Goal: Find specific page/section: Find specific page/section

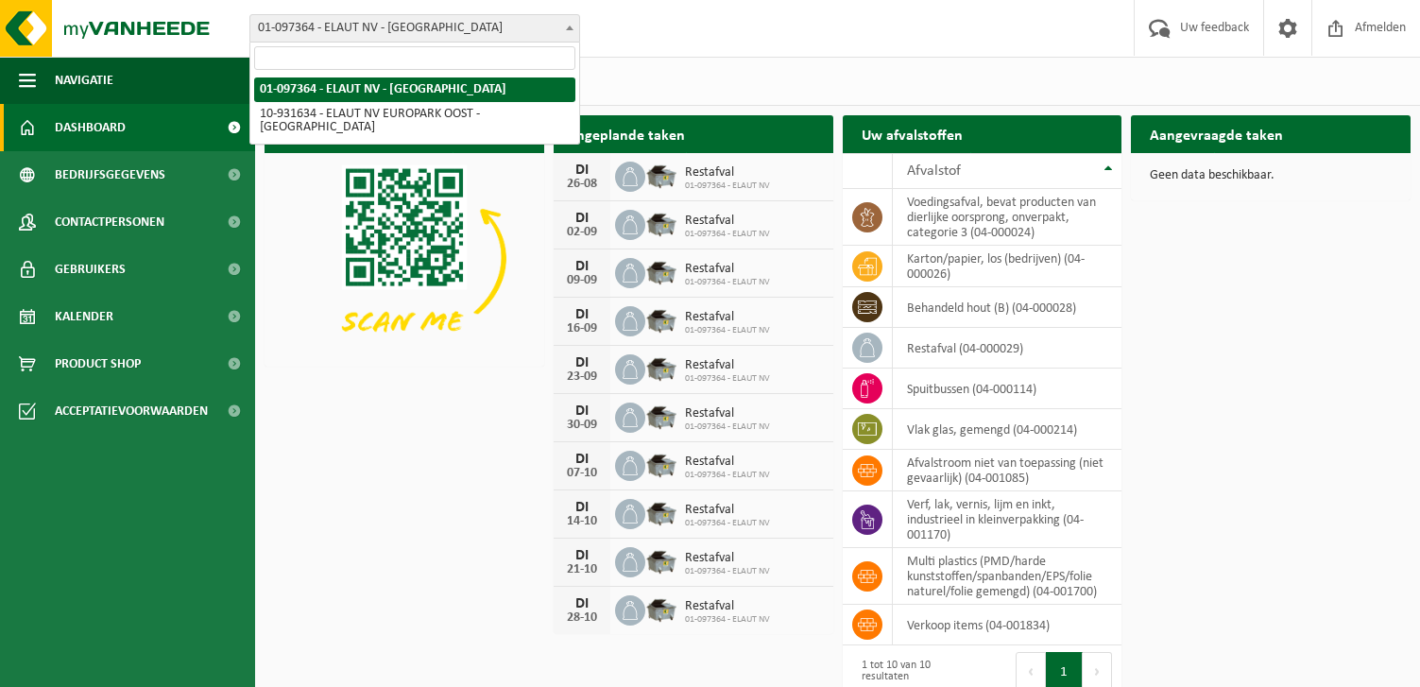
click at [575, 29] on span at bounding box center [569, 27] width 19 height 25
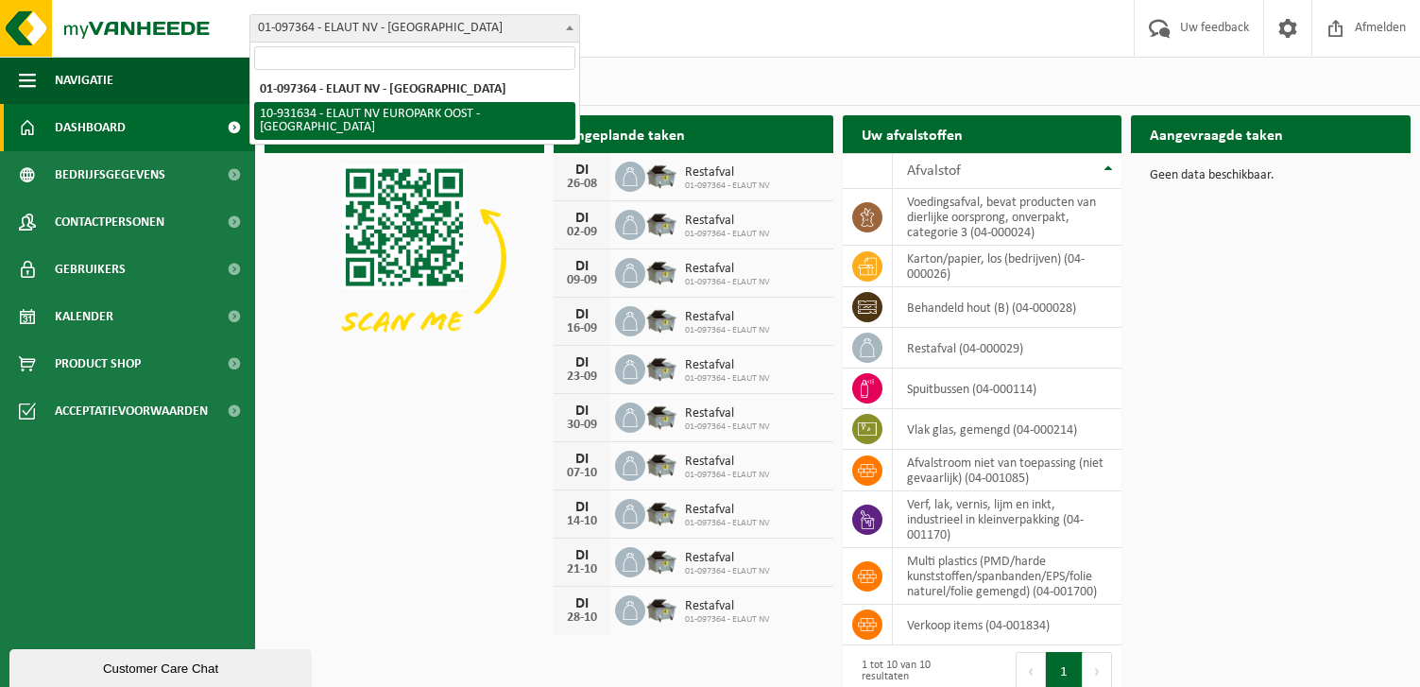
select select "134807"
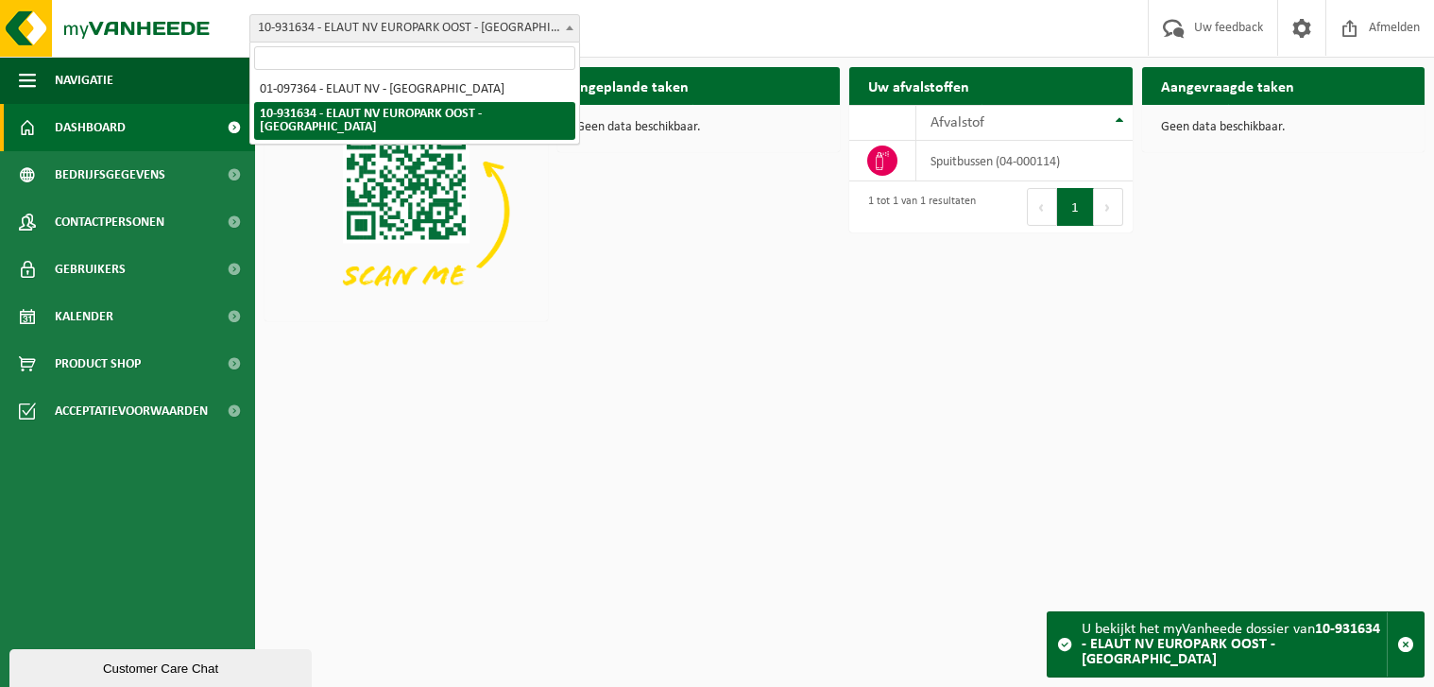
click at [378, 26] on span "10-931634 - ELAUT NV EUROPARK OOST - [GEOGRAPHIC_DATA]" at bounding box center [414, 28] width 329 height 26
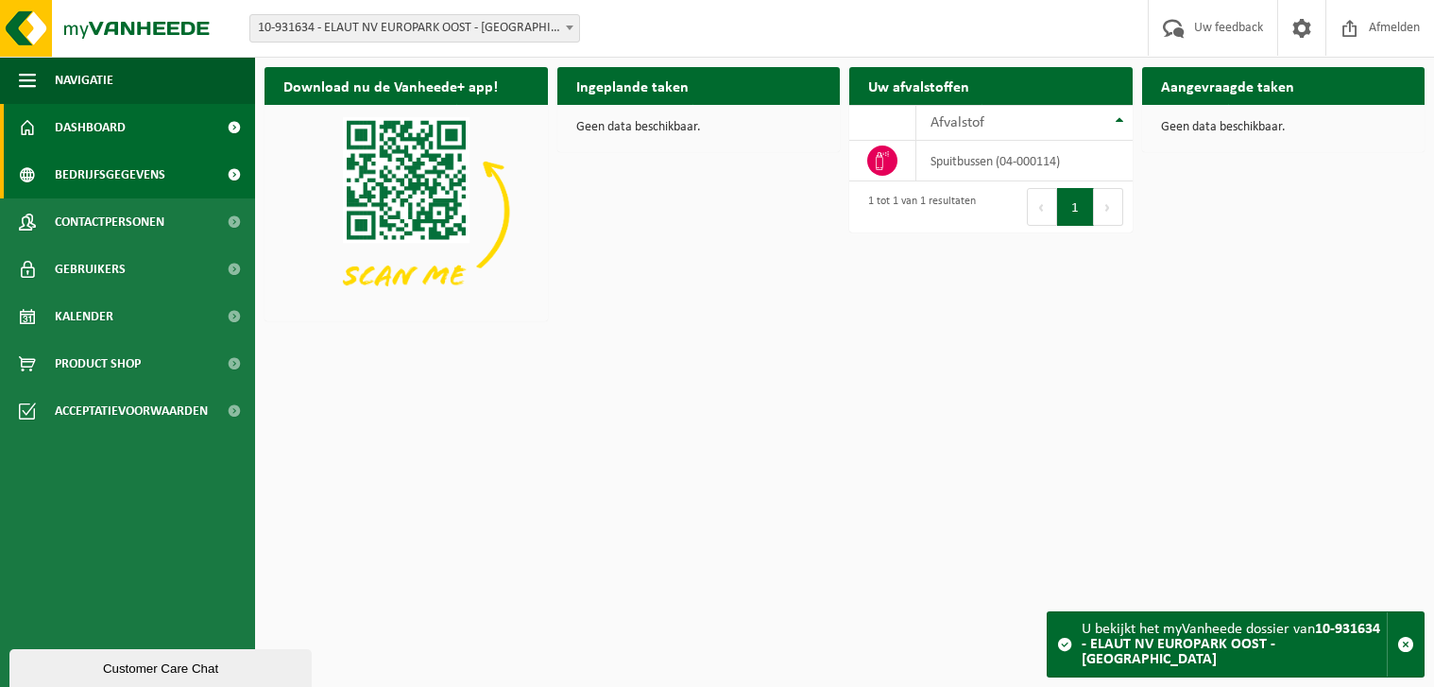
click at [118, 175] on span "Bedrijfsgegevens" at bounding box center [110, 174] width 111 height 47
